Goal: Information Seeking & Learning: Find specific fact

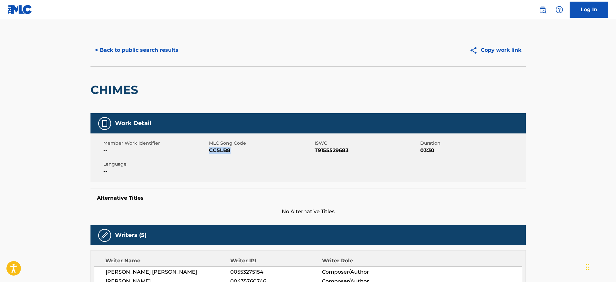
click at [160, 45] on button "< Back to public search results" at bounding box center [137, 50] width 92 height 16
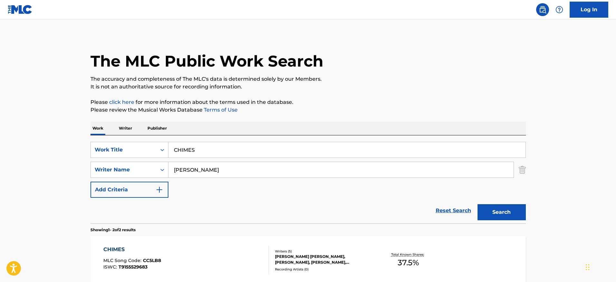
scroll to position [81, 0]
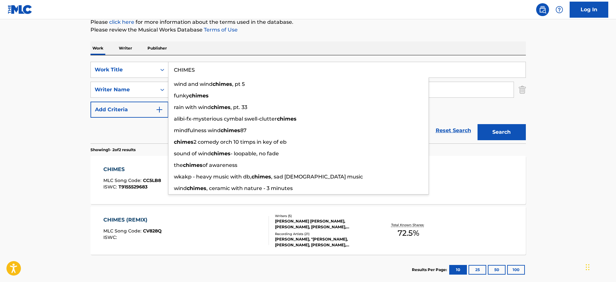
drag, startPoint x: 212, startPoint y: 69, endPoint x: 174, endPoint y: 68, distance: 37.7
click at [174, 68] on input "CHIMES" at bounding box center [346, 69] width 357 height 15
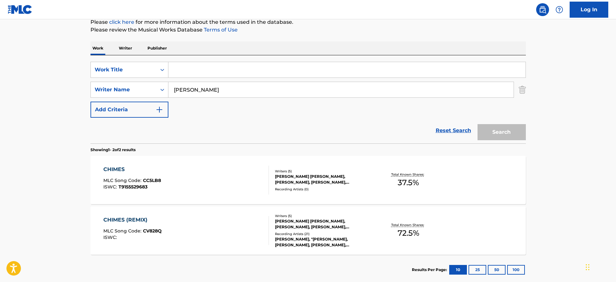
paste input "[DATE]"
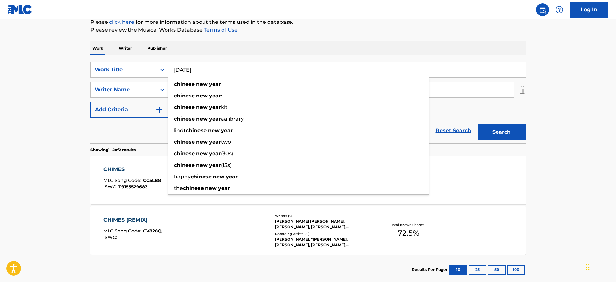
type input "[DATE]"
click at [339, 44] on div "Work Writer Publisher" at bounding box center [309, 49] width 436 height 14
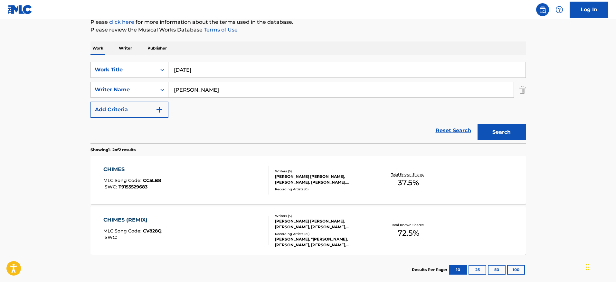
click at [480, 136] on button "Search" at bounding box center [502, 132] width 48 height 16
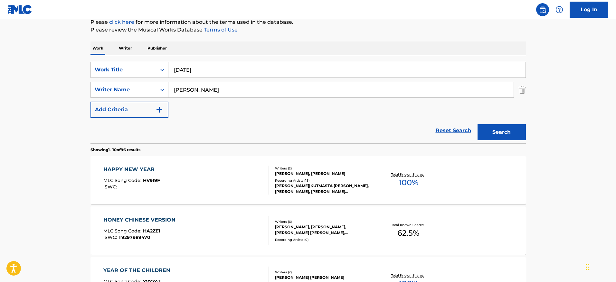
click at [224, 172] on div "HAPPY NEW YEAR MLC Song Code : HV919F ISWC :" at bounding box center [186, 180] width 166 height 29
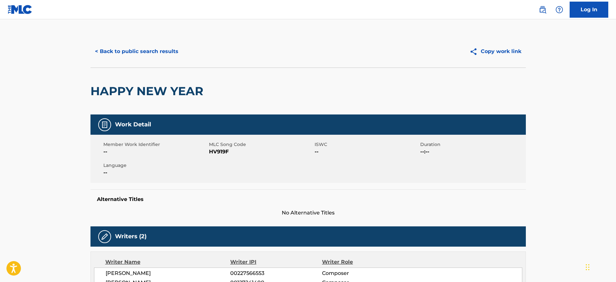
click at [138, 57] on button "< Back to public search results" at bounding box center [137, 51] width 92 height 16
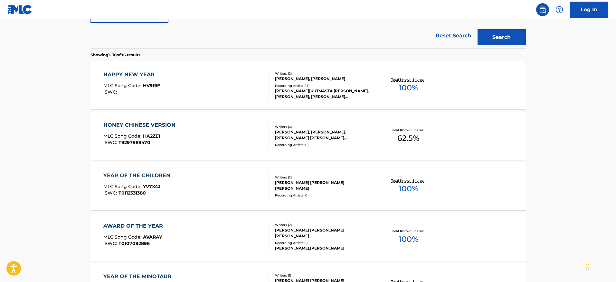
scroll to position [81, 0]
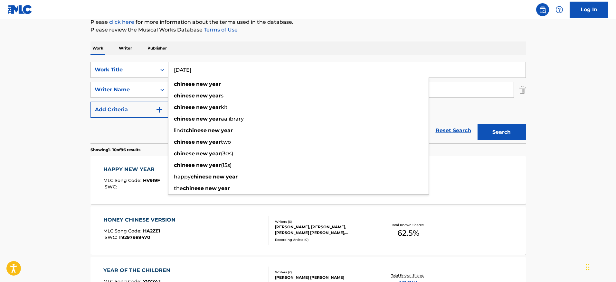
drag, startPoint x: 253, startPoint y: 75, endPoint x: 168, endPoint y: 69, distance: 85.6
click at [168, 69] on div "SearchWithCriteria2647e094-f015-4280-ad12-023419cf1bd7 Work Title [DATE] [DATE]…" at bounding box center [309, 70] width 436 height 16
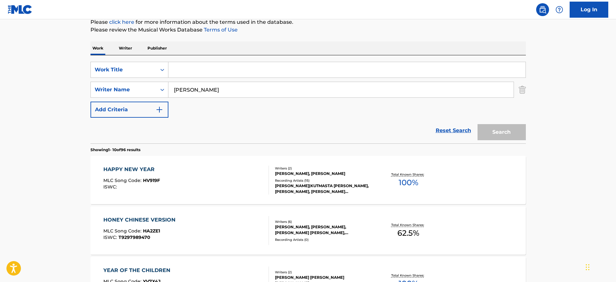
paste input "CITY OF DREAMS"
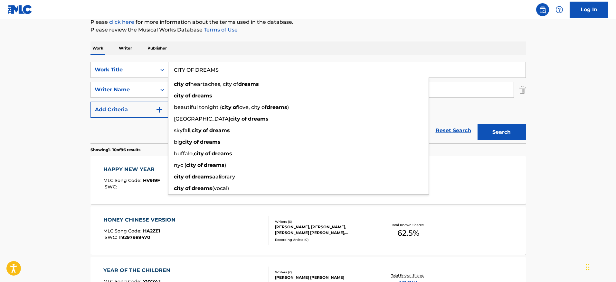
type input "CITY OF DREAMS"
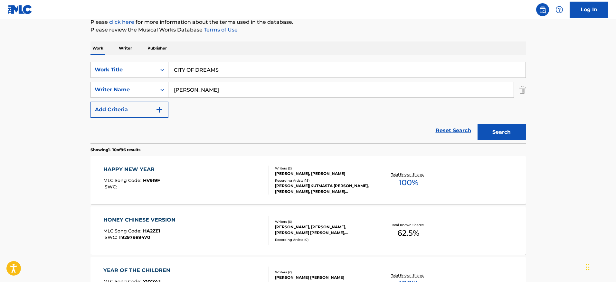
click at [517, 129] on button "Search" at bounding box center [502, 132] width 48 height 16
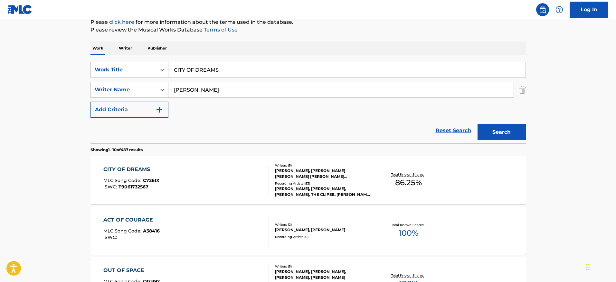
click at [211, 176] on div "CITY OF DREAMS MLC Song Code : C7261X ISWC : T9061732567" at bounding box center [186, 180] width 166 height 29
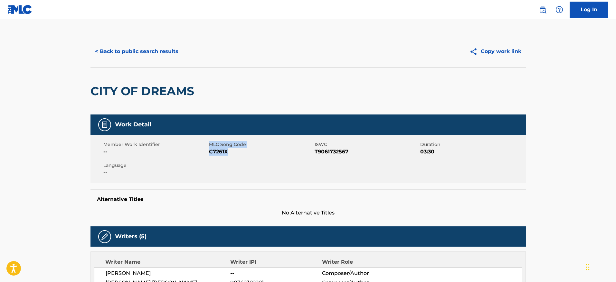
drag, startPoint x: 249, startPoint y: 153, endPoint x: 208, endPoint y: 155, distance: 40.3
click at [208, 155] on div "Member Work Identifier -- MLC Song Code C7261X ISWC T9061732567 Duration 03:30 …" at bounding box center [309, 159] width 436 height 48
click at [208, 155] on div "Member Work Identifier --" at bounding box center [156, 148] width 106 height 14
drag, startPoint x: 230, startPoint y: 153, endPoint x: 209, endPoint y: 153, distance: 20.9
click at [209, 153] on span "C7261X" at bounding box center [261, 152] width 104 height 8
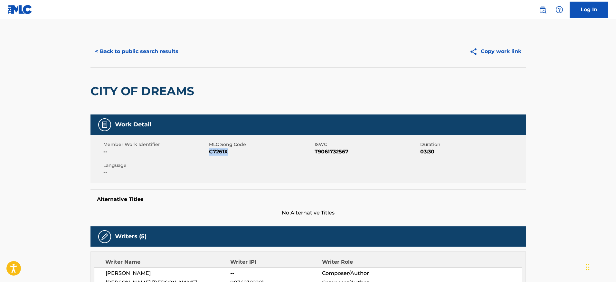
copy span "C7261X"
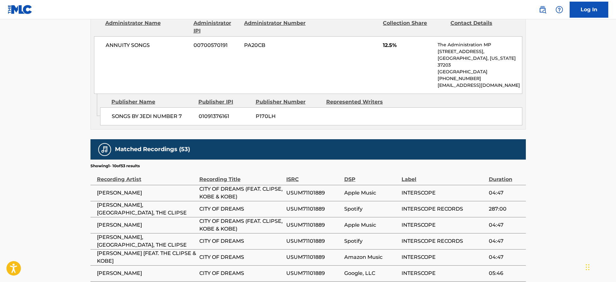
scroll to position [1023, 0]
